Goal: Task Accomplishment & Management: Manage account settings

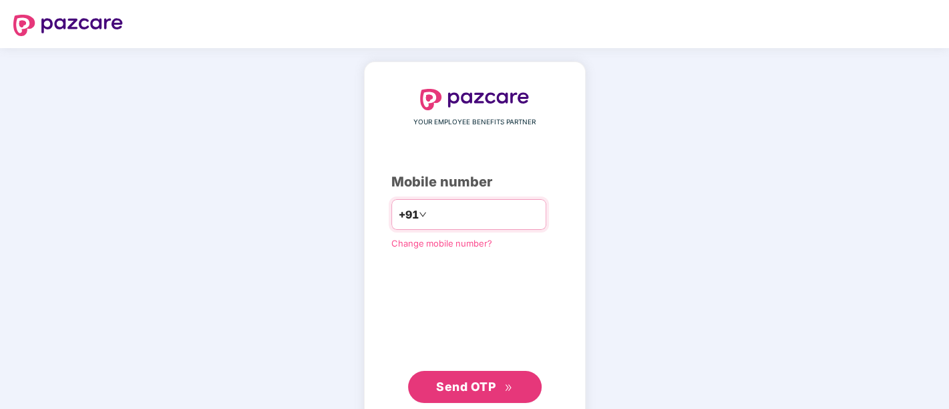
click at [492, 216] on input "number" at bounding box center [483, 214] width 109 height 21
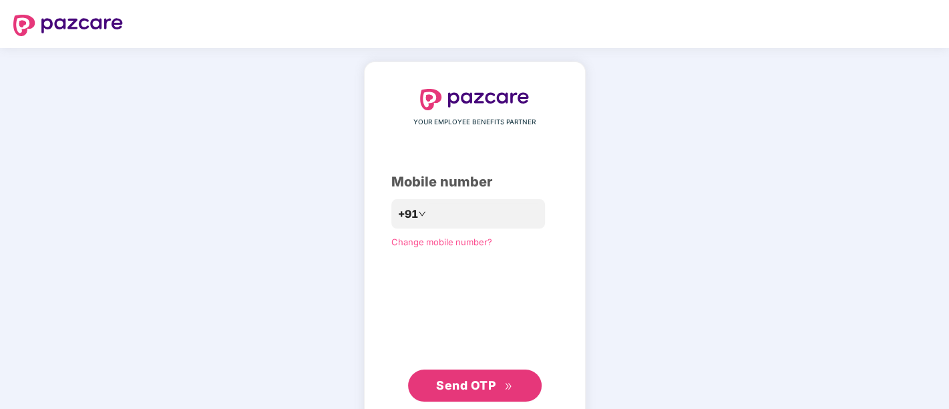
click at [465, 395] on button "Send OTP" at bounding box center [475, 385] width 134 height 32
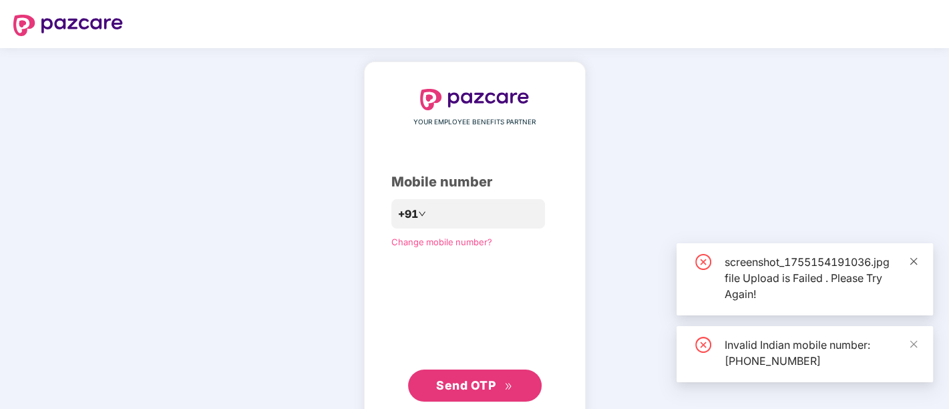
click at [911, 258] on icon "close" at bounding box center [913, 260] width 9 height 9
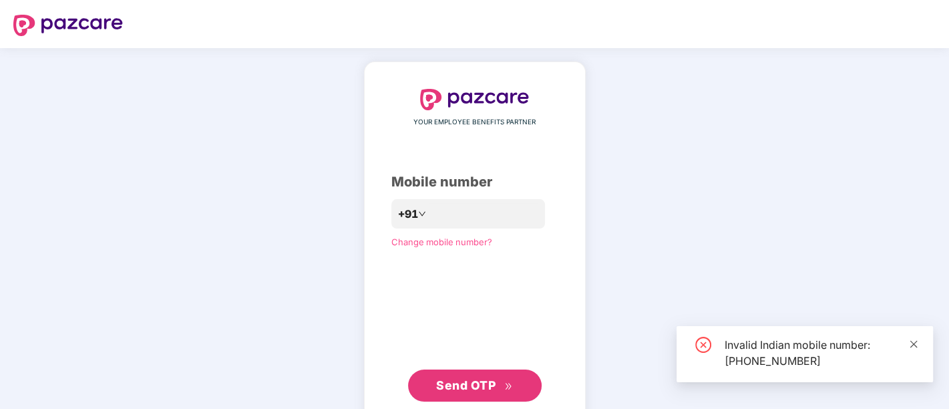
click at [911, 345] on icon "close" at bounding box center [913, 343] width 7 height 7
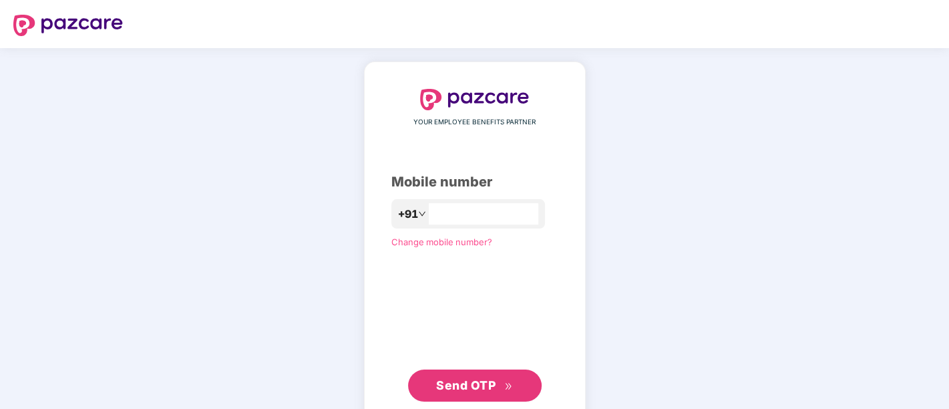
drag, startPoint x: 421, startPoint y: 214, endPoint x: 468, endPoint y: 233, distance: 50.3
click at [429, 214] on input "**********" at bounding box center [483, 213] width 109 height 21
type input "**********"
click at [466, 379] on span "Send OTP" at bounding box center [465, 386] width 59 height 14
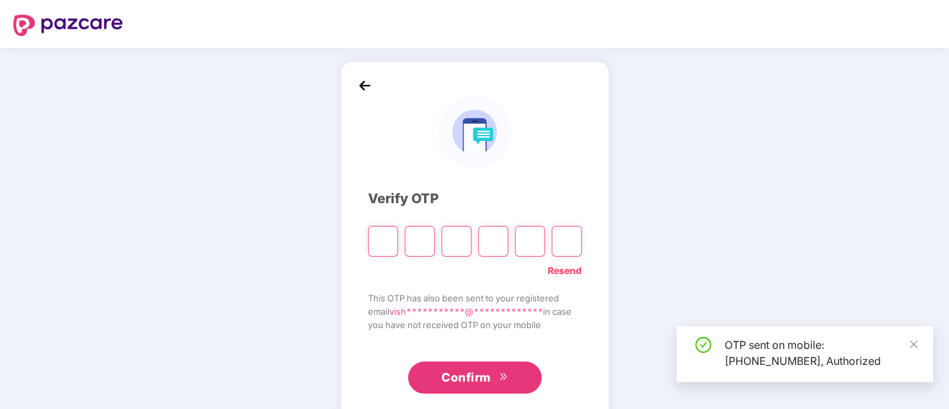
click at [381, 237] on input "Please enter verification code. Digit 1" at bounding box center [383, 241] width 30 height 31
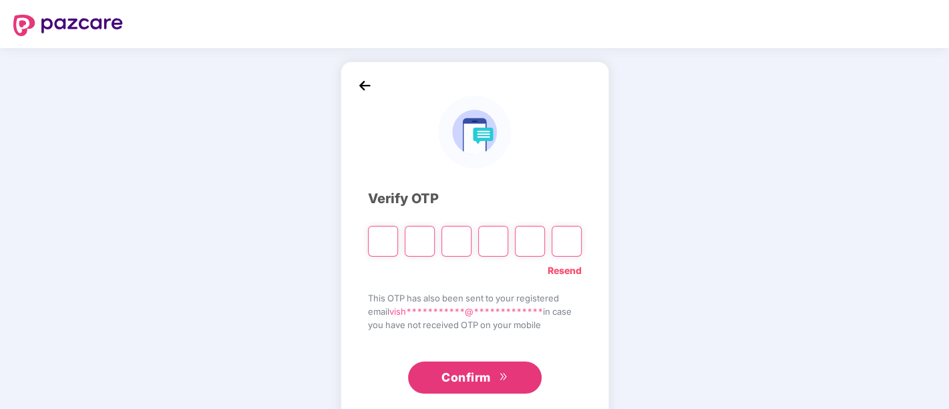
type input "*"
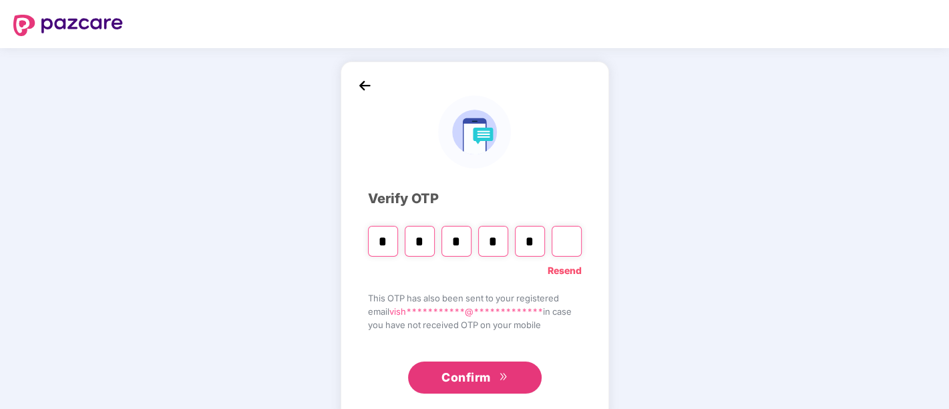
type input "*"
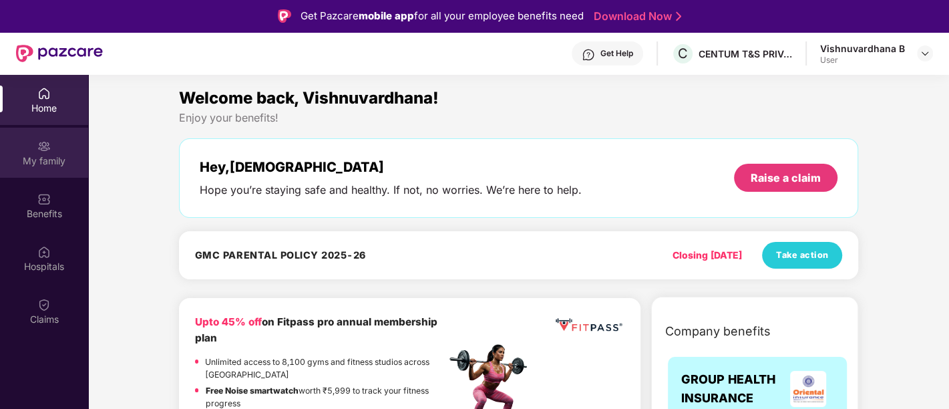
click at [43, 160] on div "My family" at bounding box center [44, 160] width 88 height 13
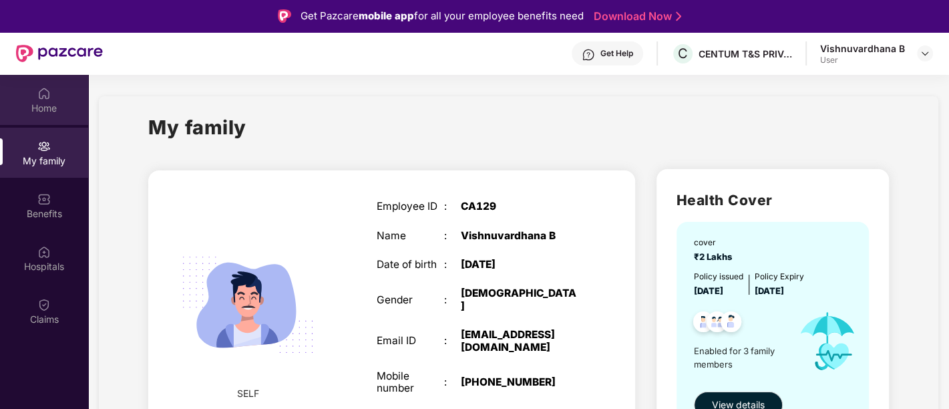
click at [45, 103] on div "Home" at bounding box center [44, 107] width 88 height 13
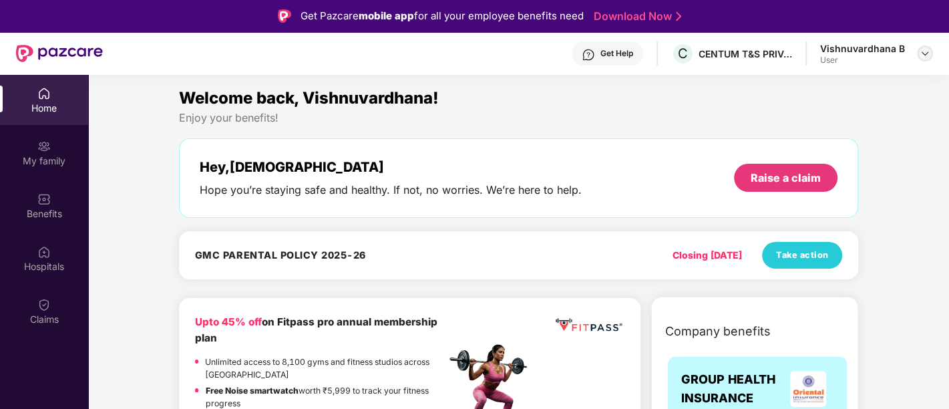
click at [924, 54] on img at bounding box center [924, 53] width 11 height 11
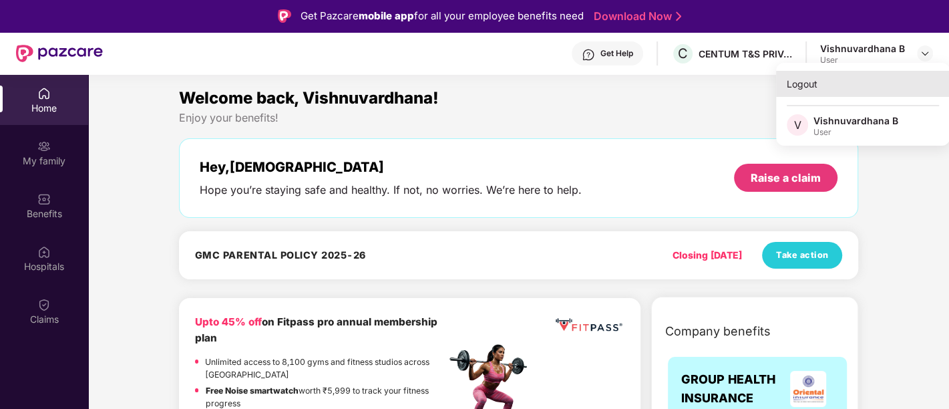
click at [802, 80] on div "Logout" at bounding box center [863, 84] width 174 height 26
